Goal: Task Accomplishment & Management: Use online tool/utility

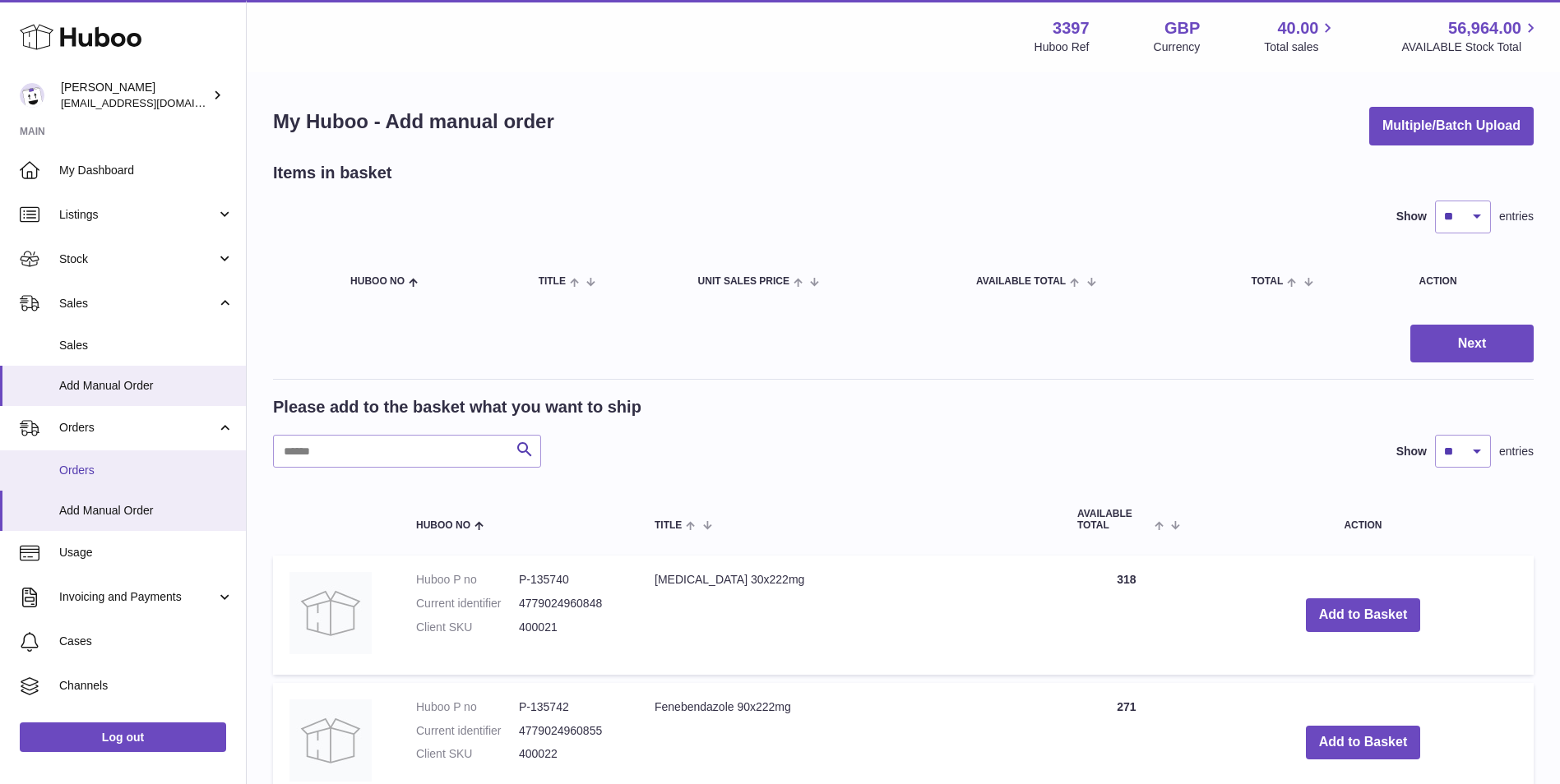
click at [77, 473] on span "Orders" at bounding box center [146, 470] width 174 height 16
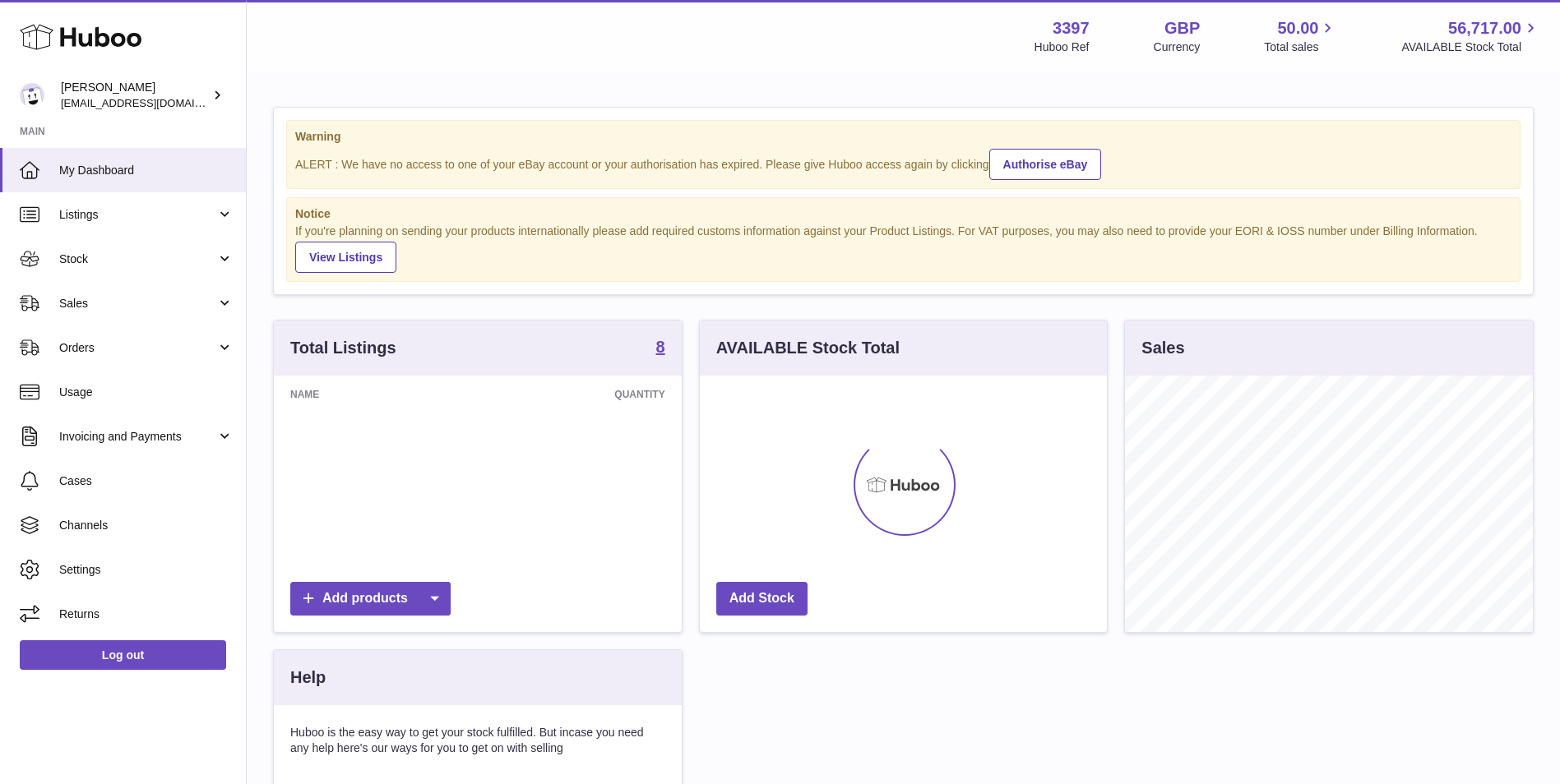
scroll to position [256, 407]
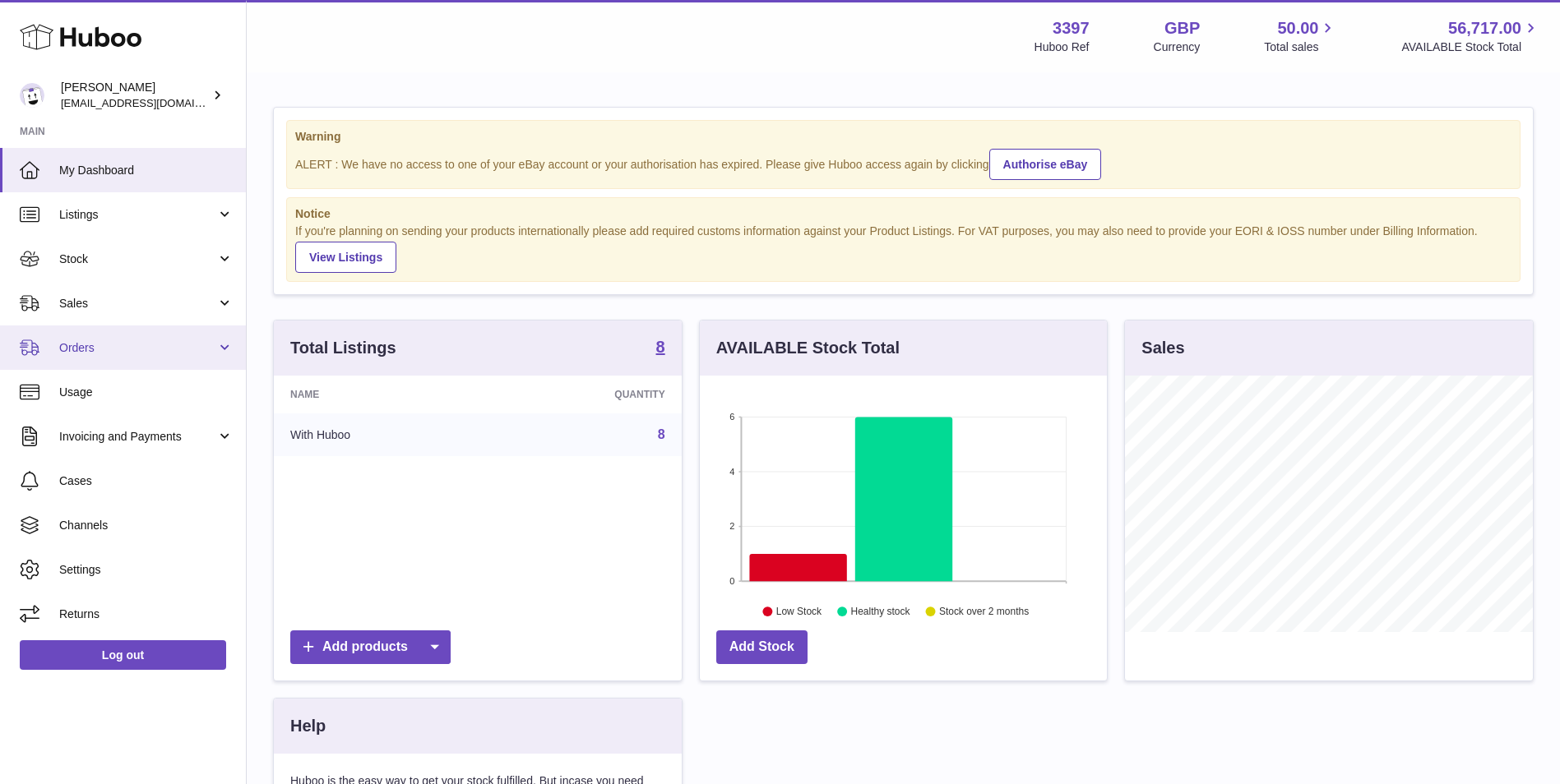
click at [174, 340] on span "Orders" at bounding box center [137, 348] width 157 height 16
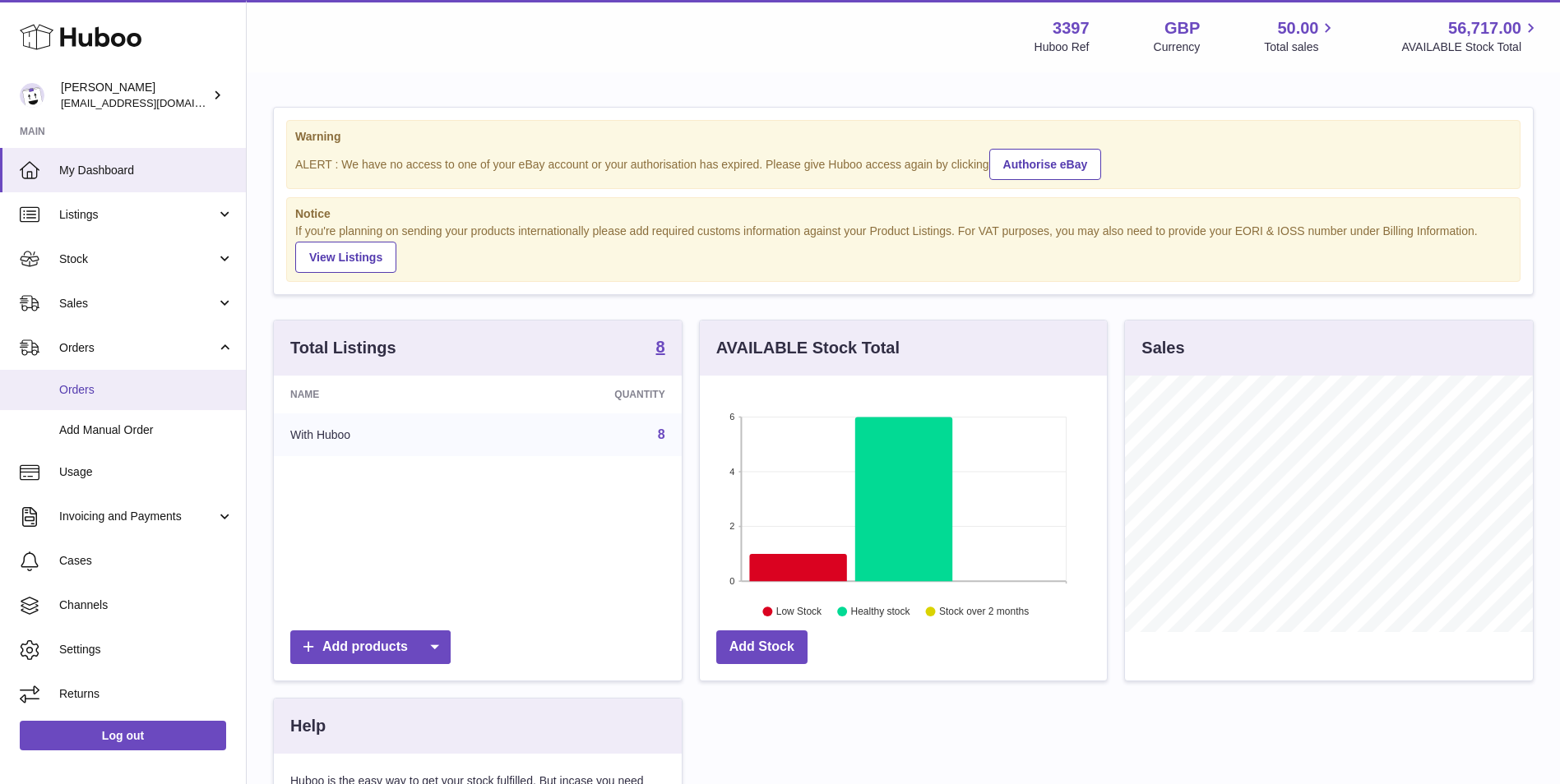
click at [130, 396] on span "Orders" at bounding box center [146, 390] width 174 height 16
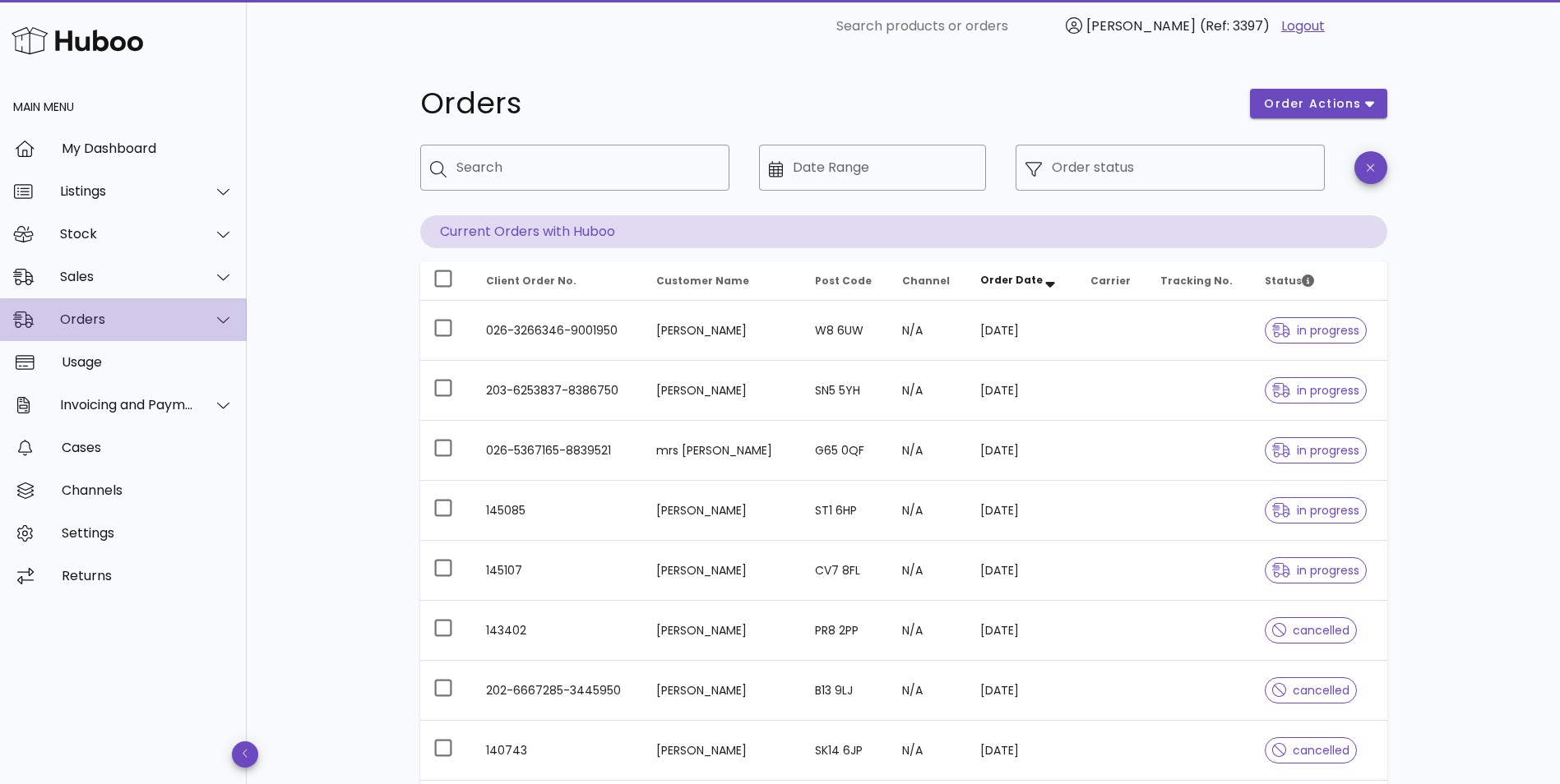
click at [80, 322] on div "Orders" at bounding box center [127, 319] width 134 height 16
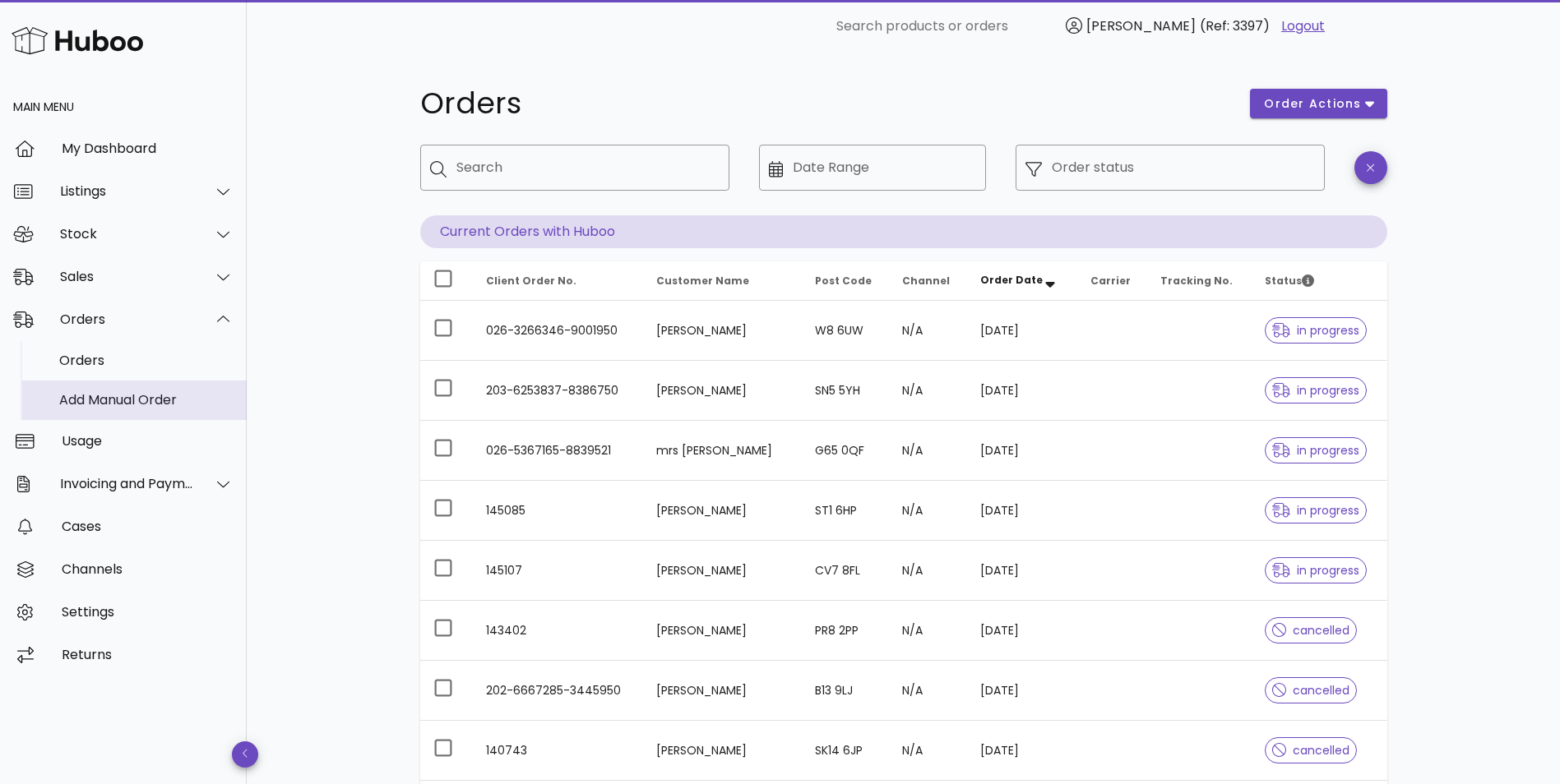
click at [82, 394] on div "Add Manual Order" at bounding box center [146, 400] width 174 height 16
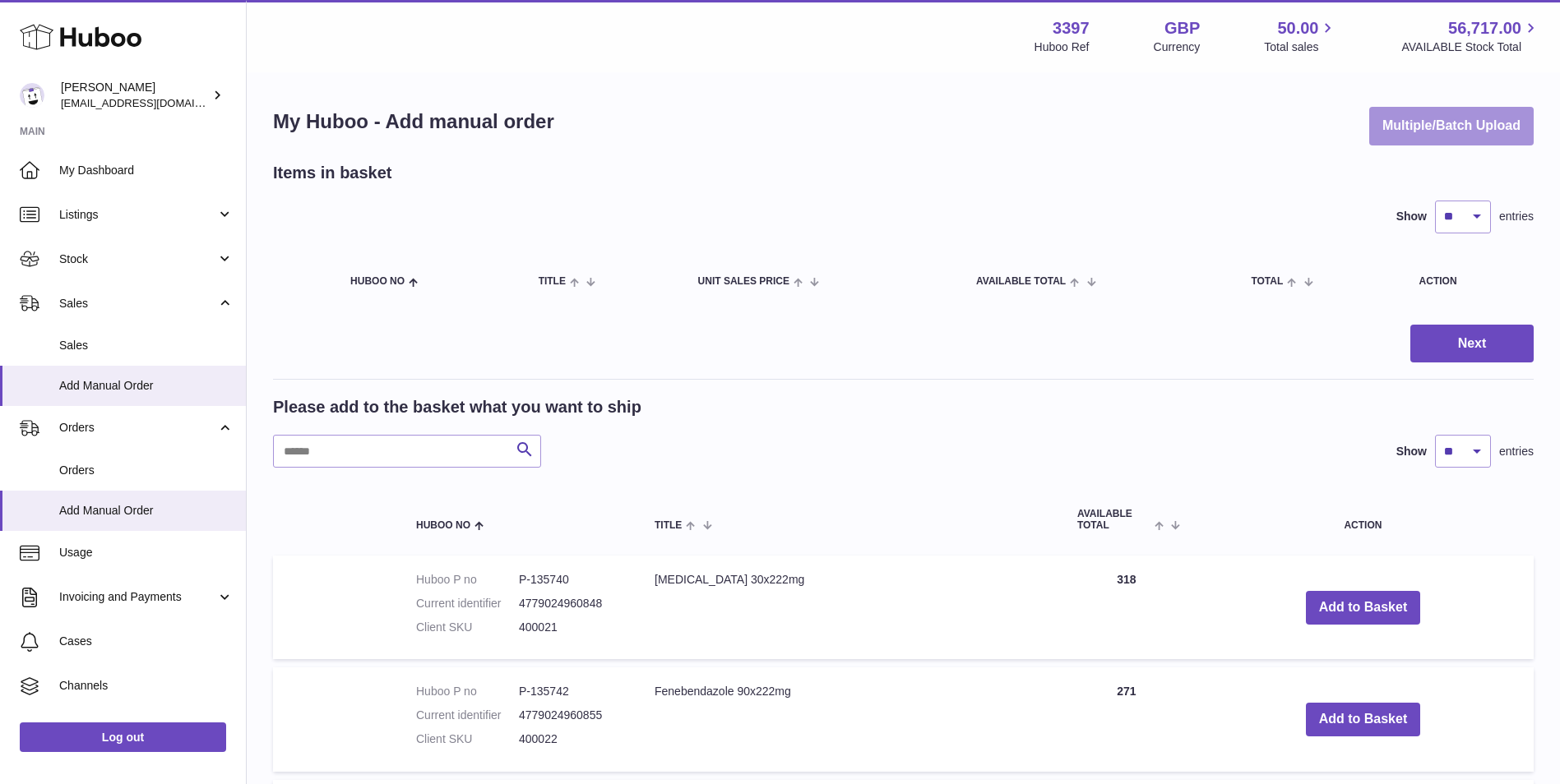
click at [1457, 121] on button "Multiple/Batch Upload" at bounding box center [1450, 126] width 164 height 38
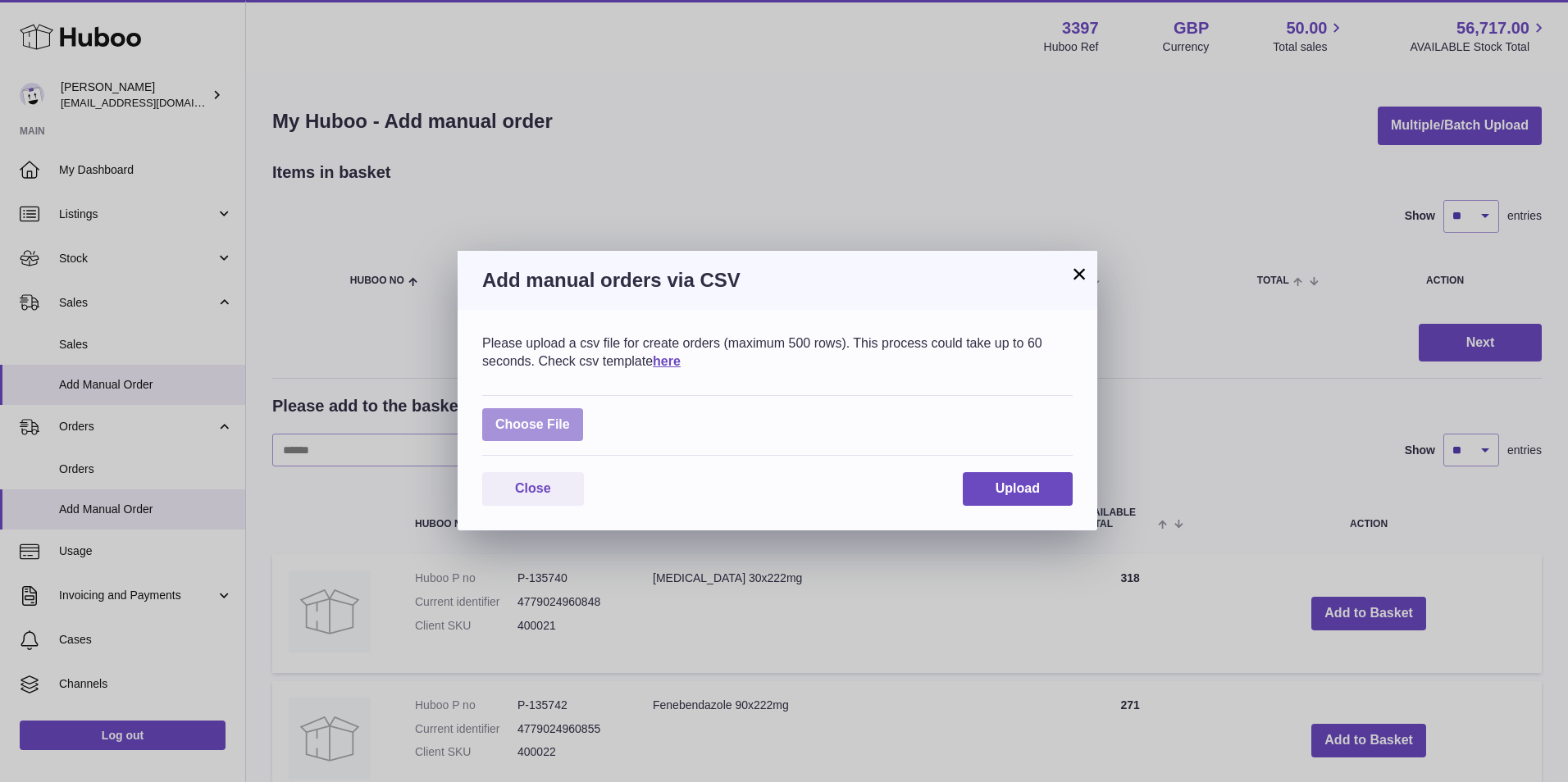
click at [537, 408] on label at bounding box center [532, 425] width 101 height 34
click at [570, 416] on input "file" at bounding box center [570, 416] width 1 height 1
type input "**********"
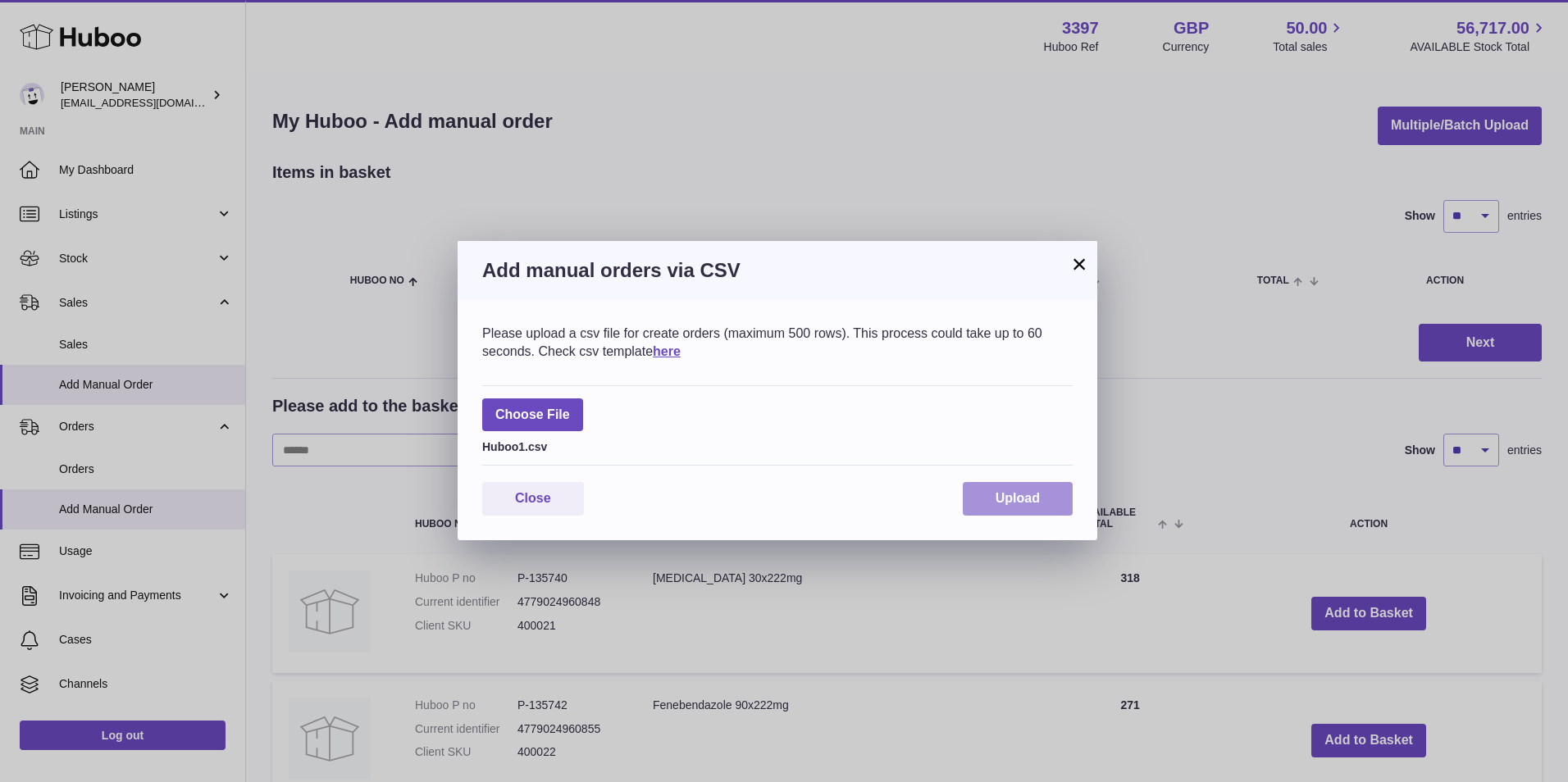
click at [988, 492] on button "Upload" at bounding box center [1017, 499] width 110 height 34
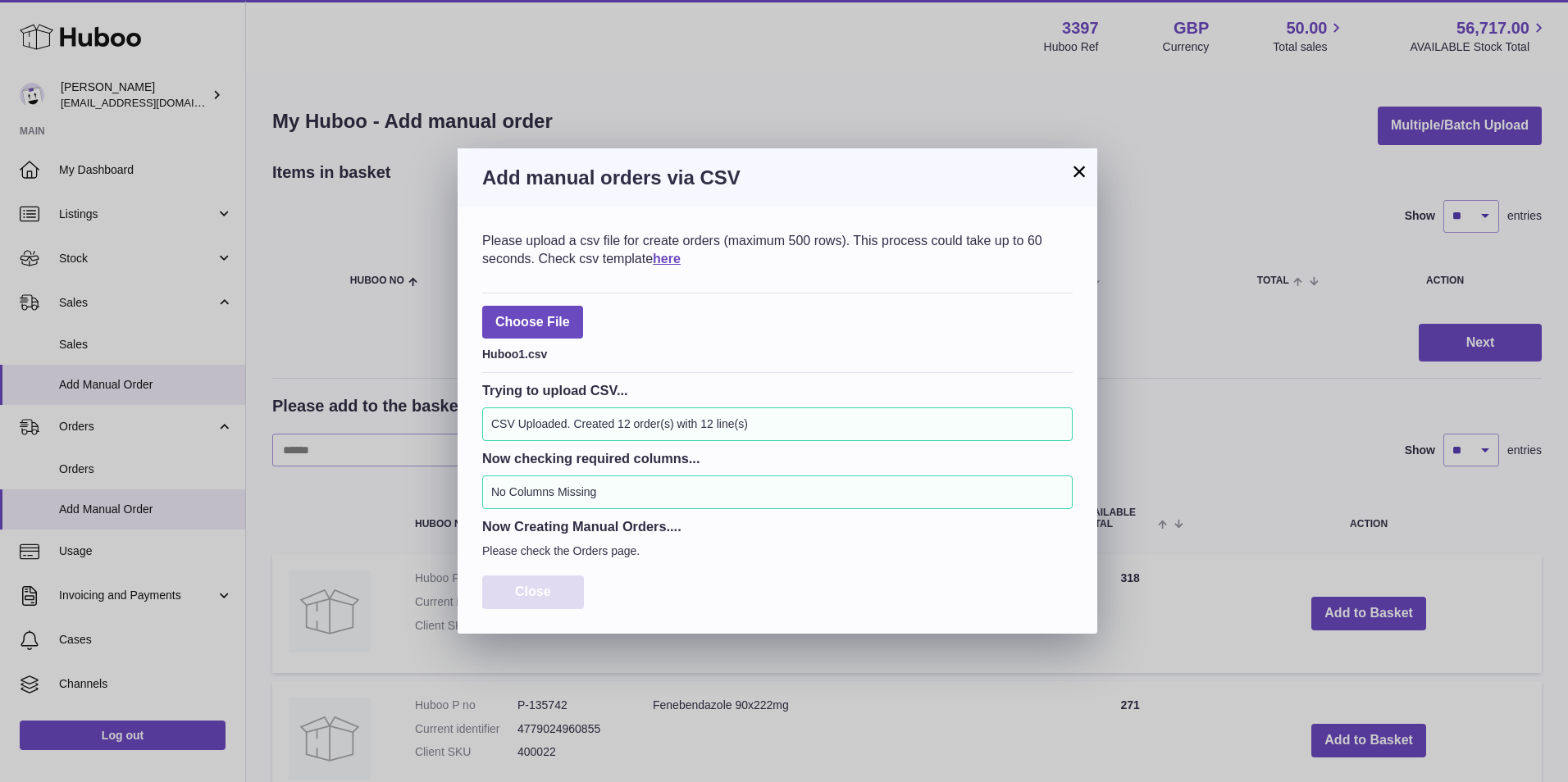
drag, startPoint x: 517, startPoint y: 581, endPoint x: 519, endPoint y: 590, distance: 9.2
click at [517, 583] on button "Close" at bounding box center [532, 592] width 101 height 34
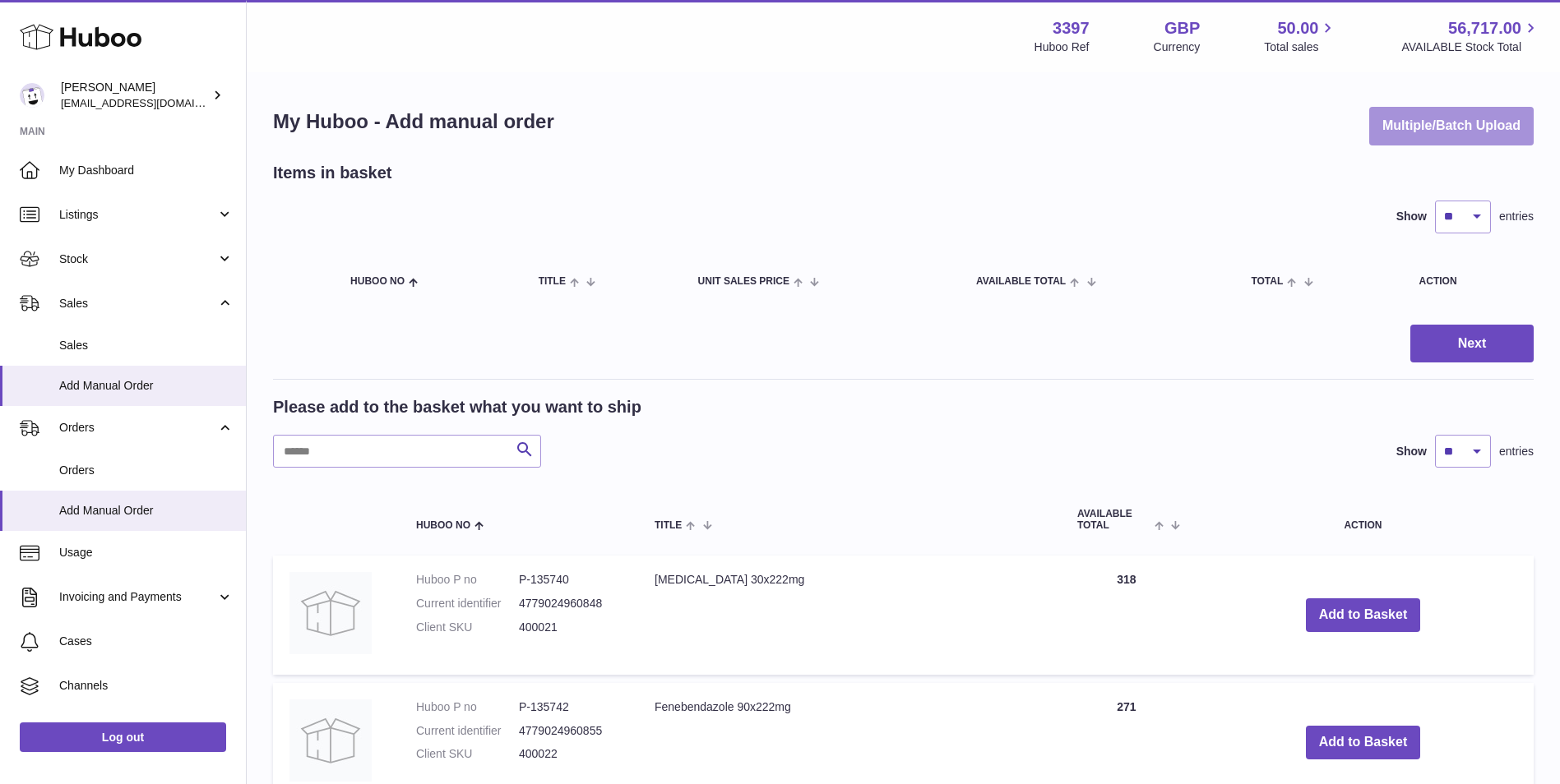
click at [1455, 113] on button "Multiple/Batch Upload" at bounding box center [1450, 126] width 164 height 38
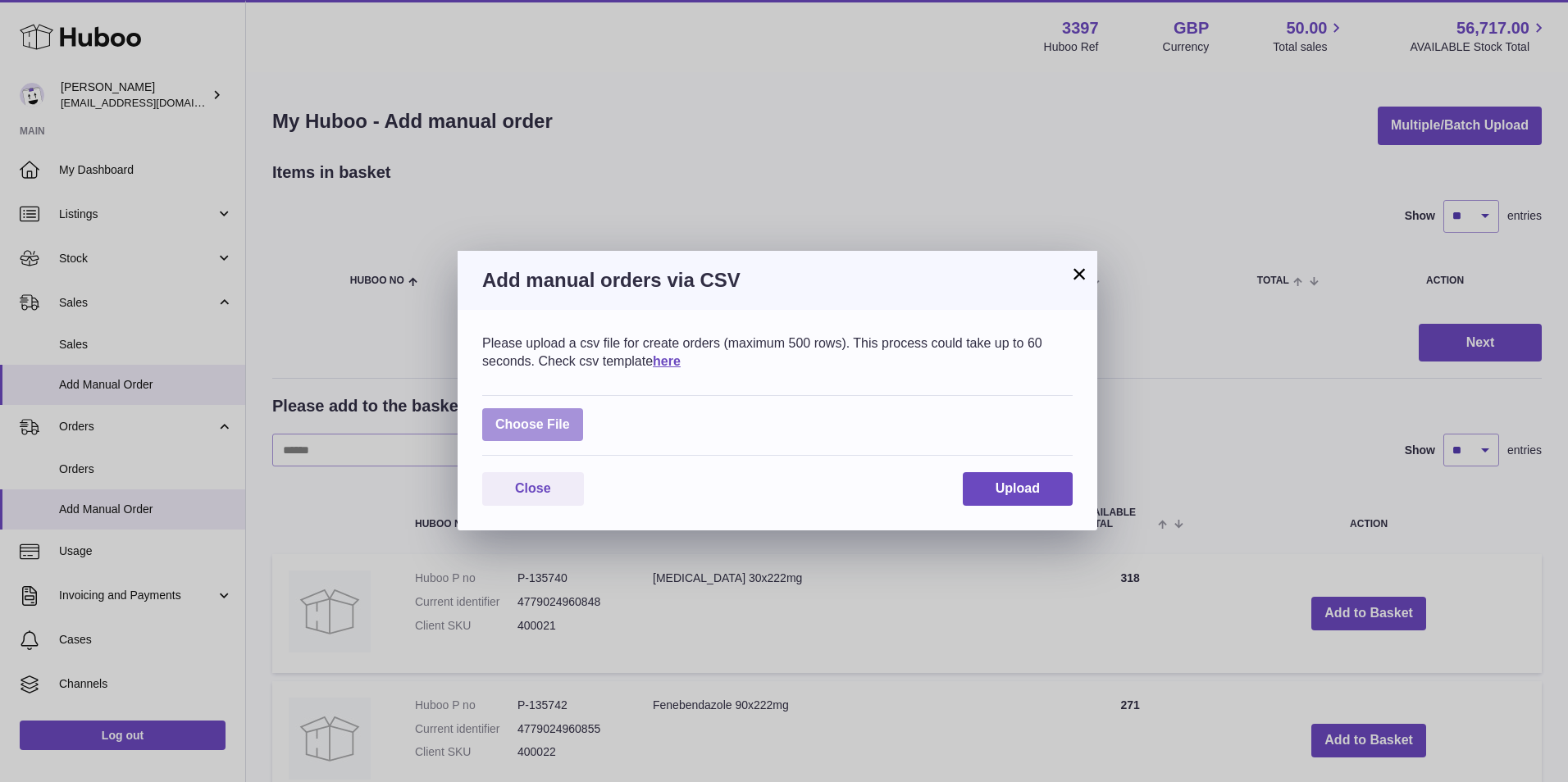
click at [563, 424] on label at bounding box center [532, 425] width 101 height 34
click at [570, 417] on input "file" at bounding box center [570, 416] width 1 height 1
type input "**********"
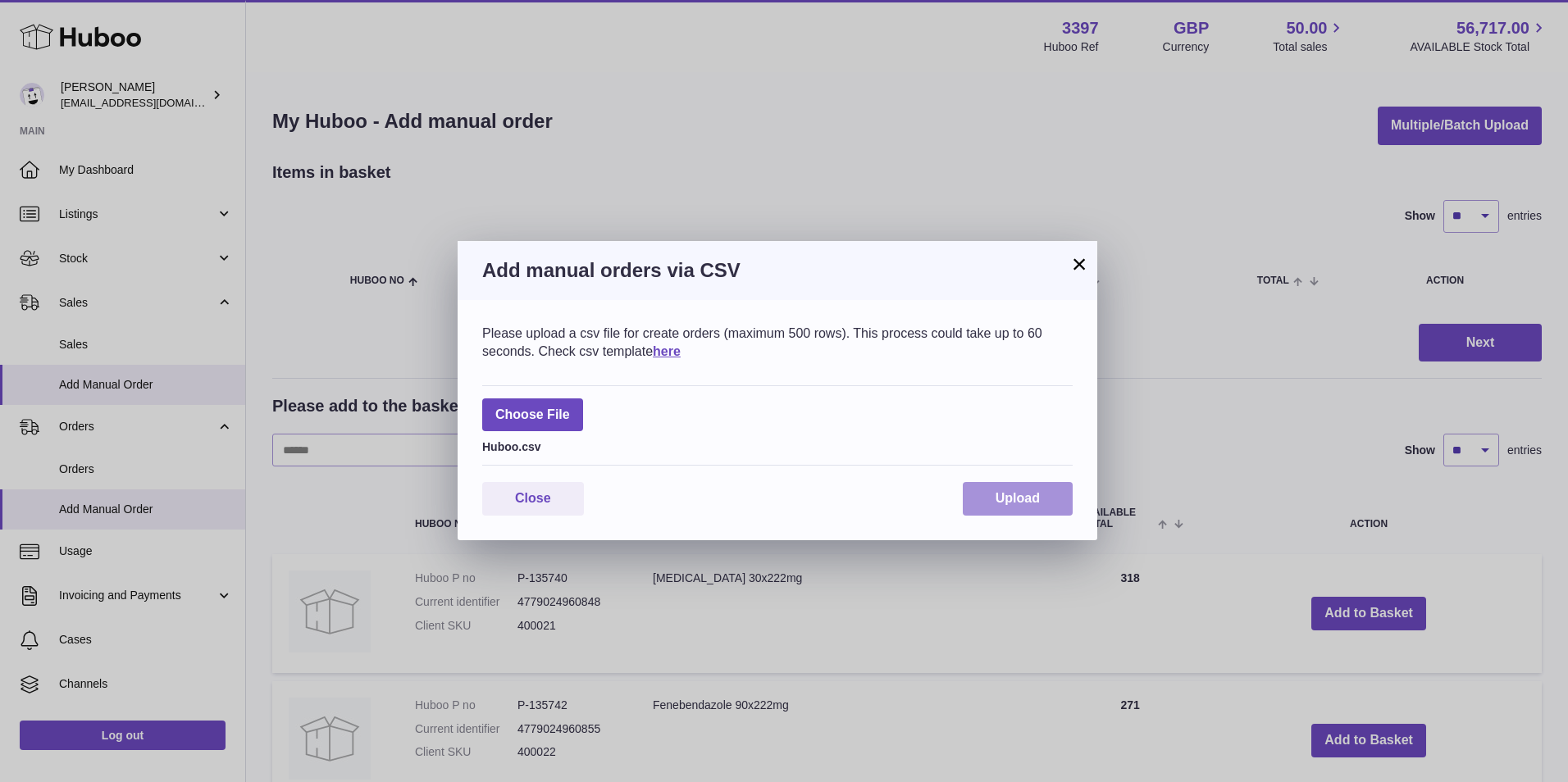
click at [1032, 505] on button "Upload" at bounding box center [1017, 499] width 110 height 34
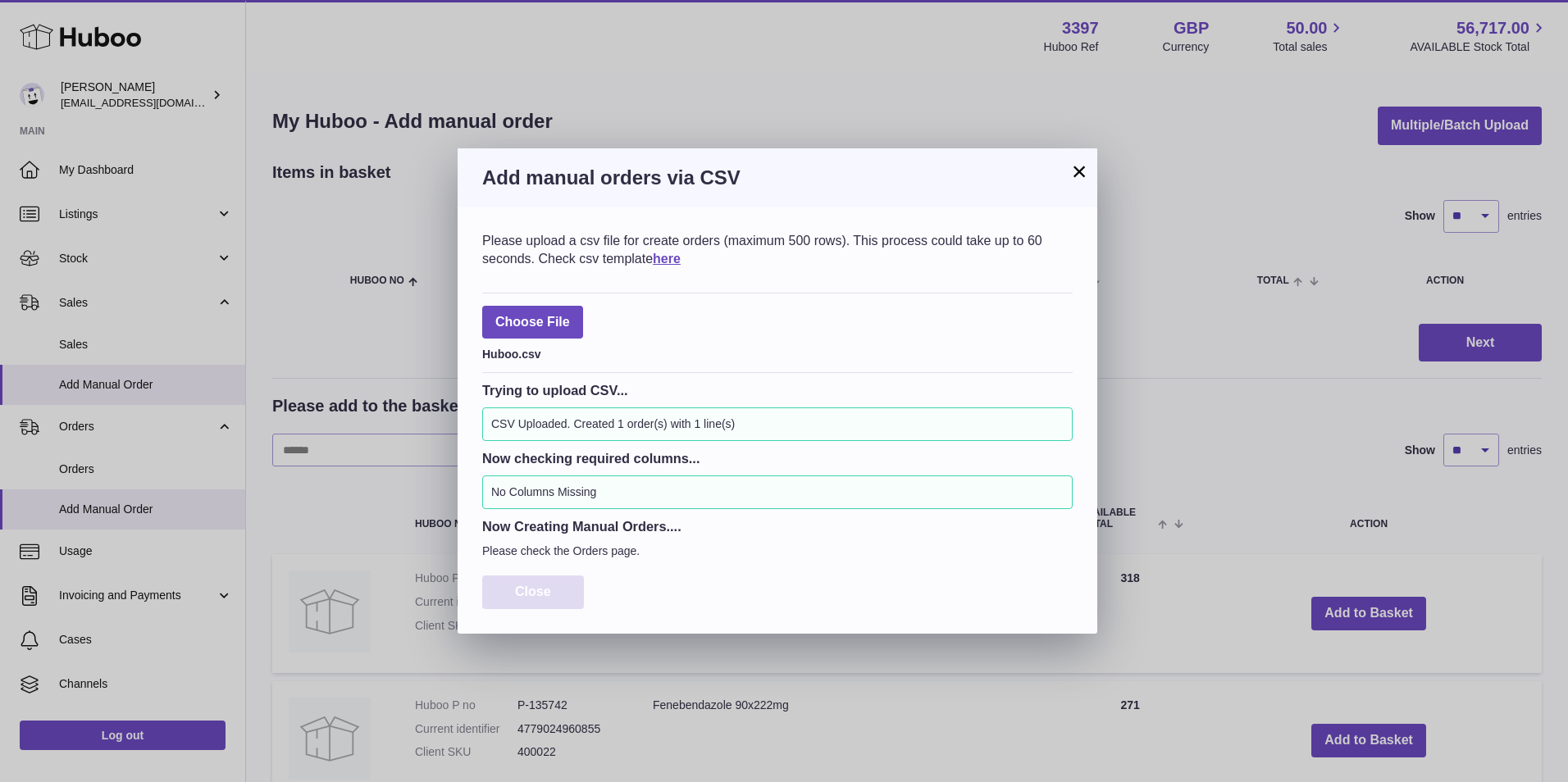
click at [540, 579] on button "Close" at bounding box center [532, 592] width 101 height 34
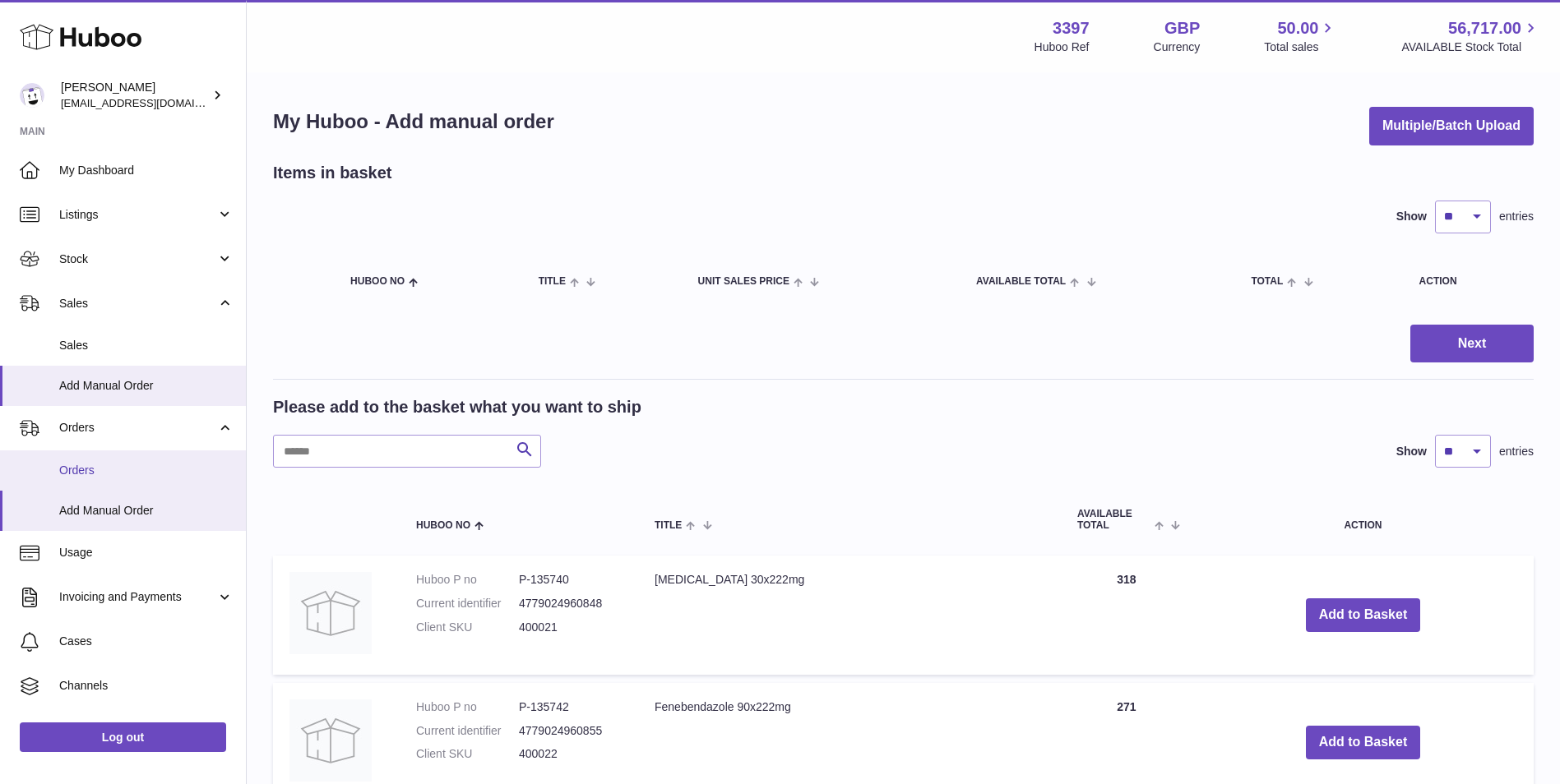
drag, startPoint x: 56, startPoint y: 464, endPoint x: 98, endPoint y: 470, distance: 42.4
click at [56, 464] on link "Orders" at bounding box center [123, 470] width 246 height 40
